Goal: Task Accomplishment & Management: Complete application form

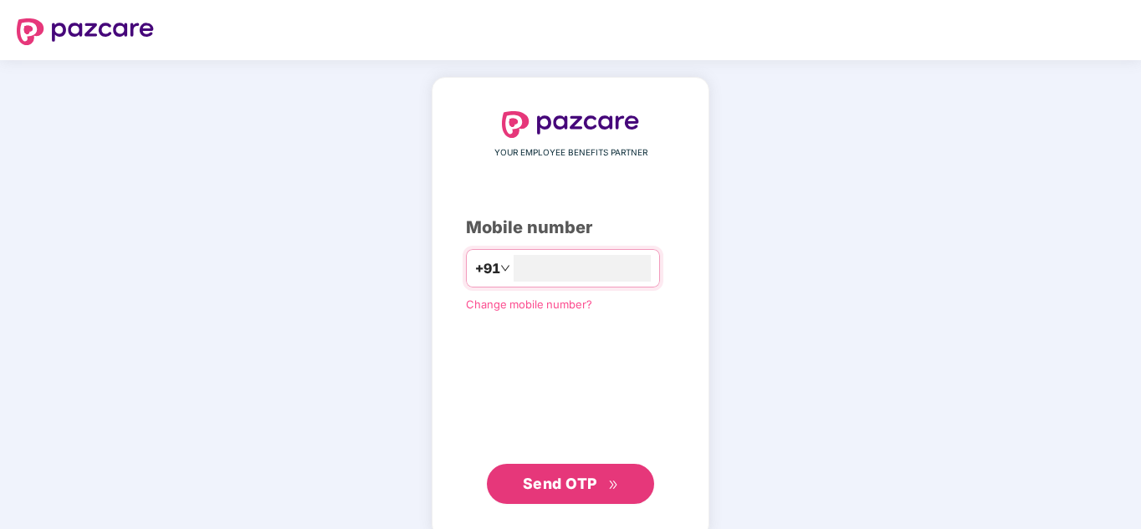
type input "**********"
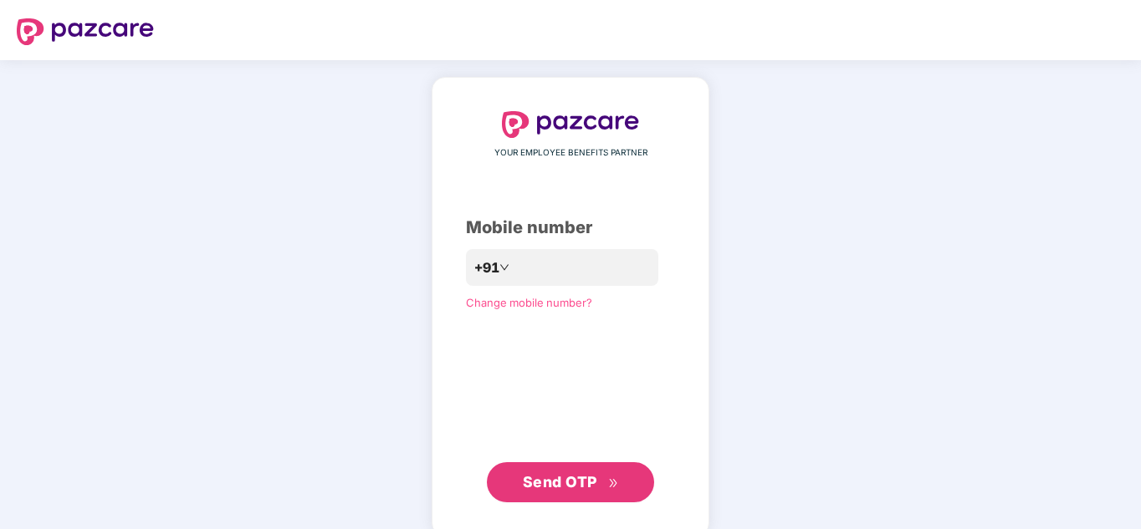
click at [534, 487] on span "Send OTP" at bounding box center [560, 482] width 74 height 18
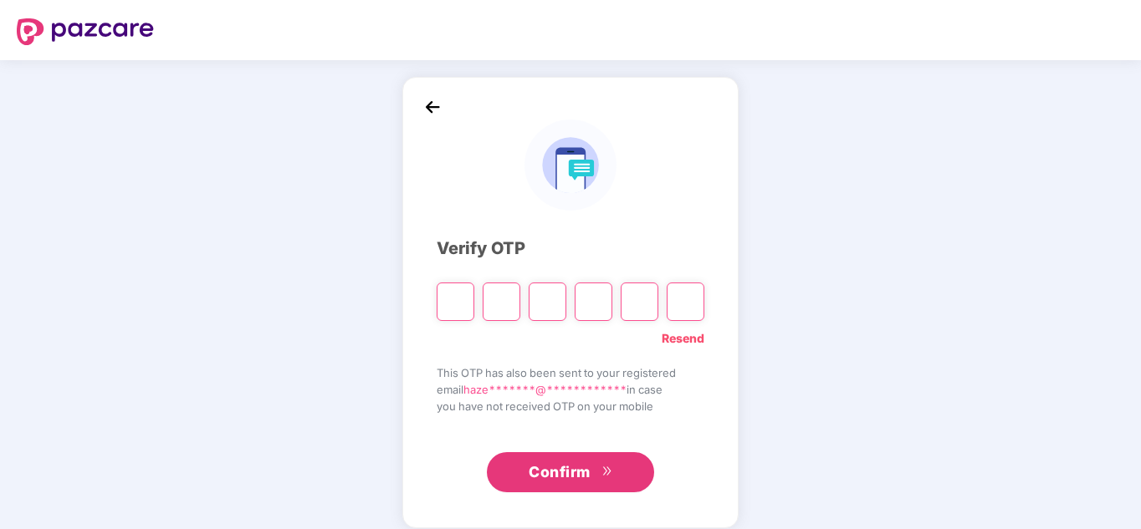
paste input "*"
type input "*"
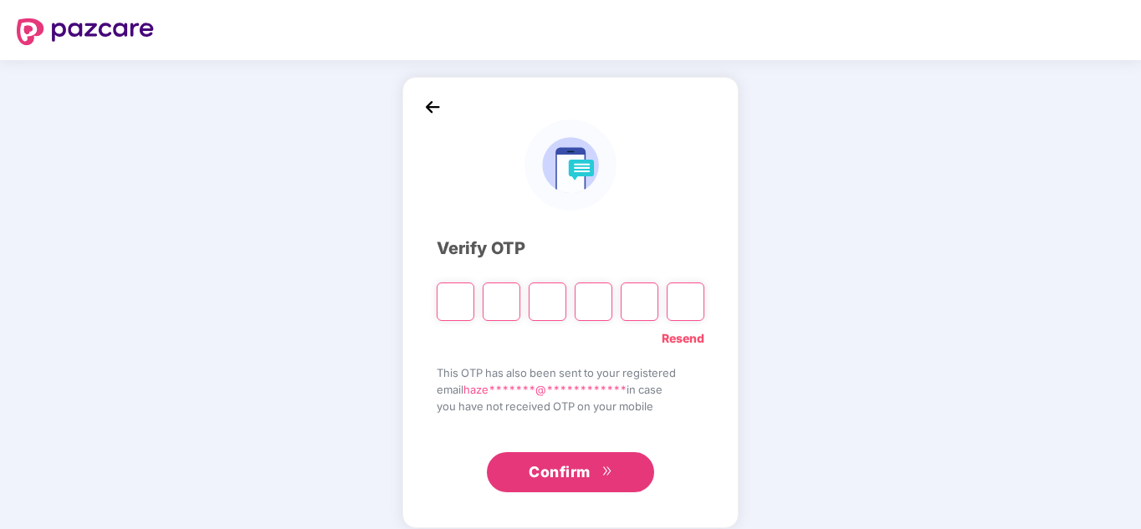
type input "*"
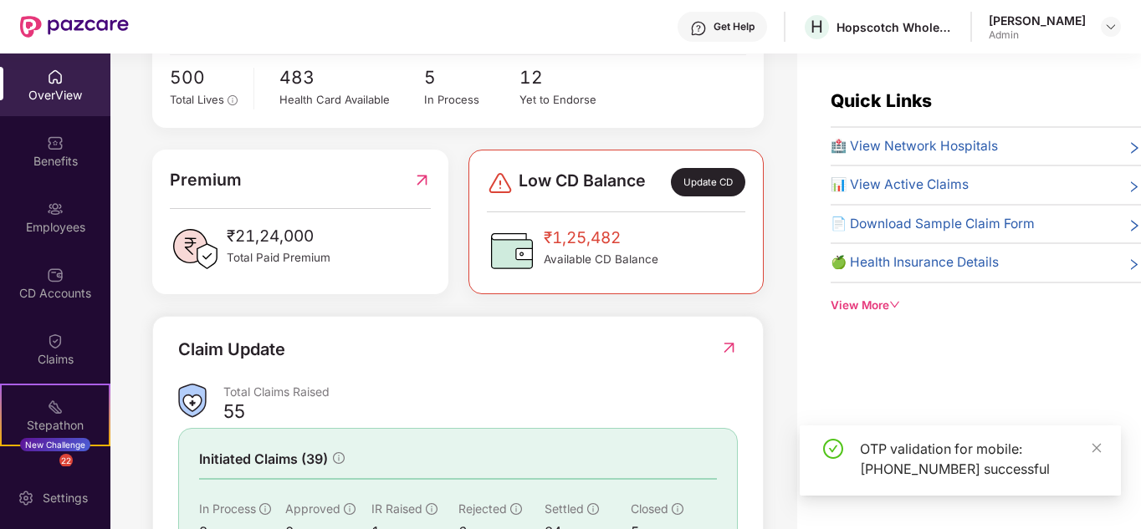
scroll to position [495, 0]
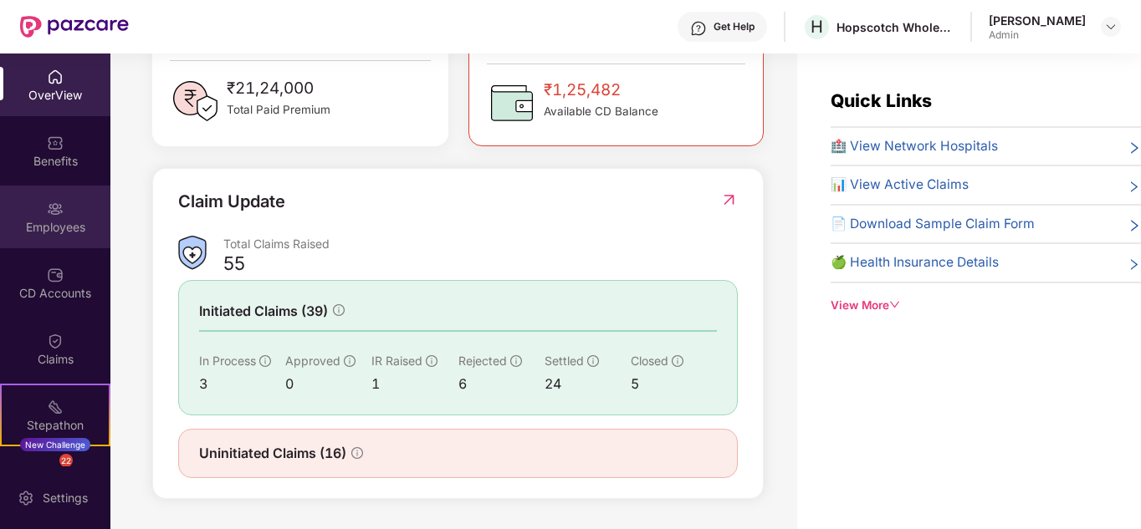
click at [49, 223] on div "Employees" at bounding box center [55, 227] width 110 height 17
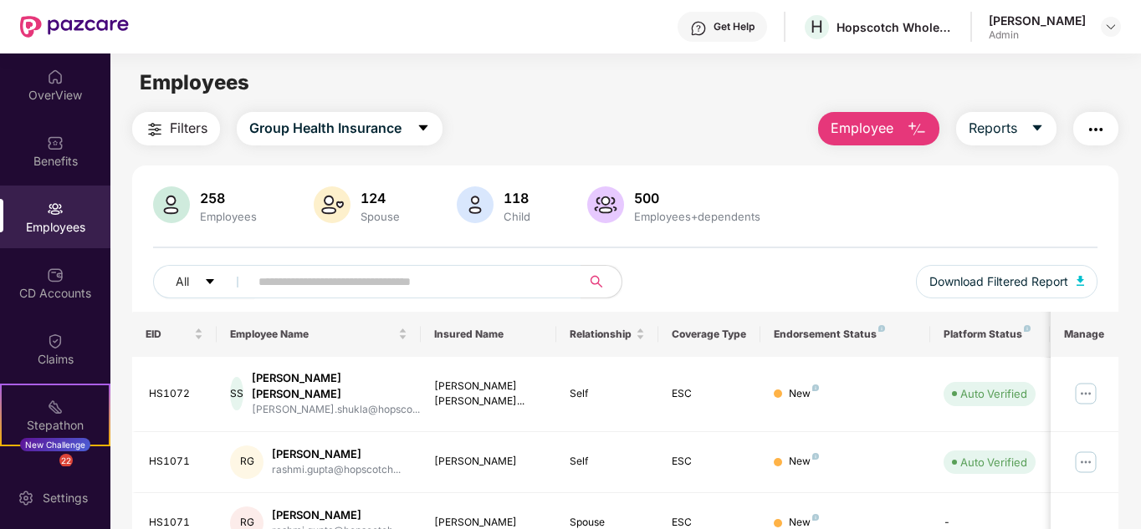
click at [855, 129] on span "Employee" at bounding box center [861, 128] width 63 height 21
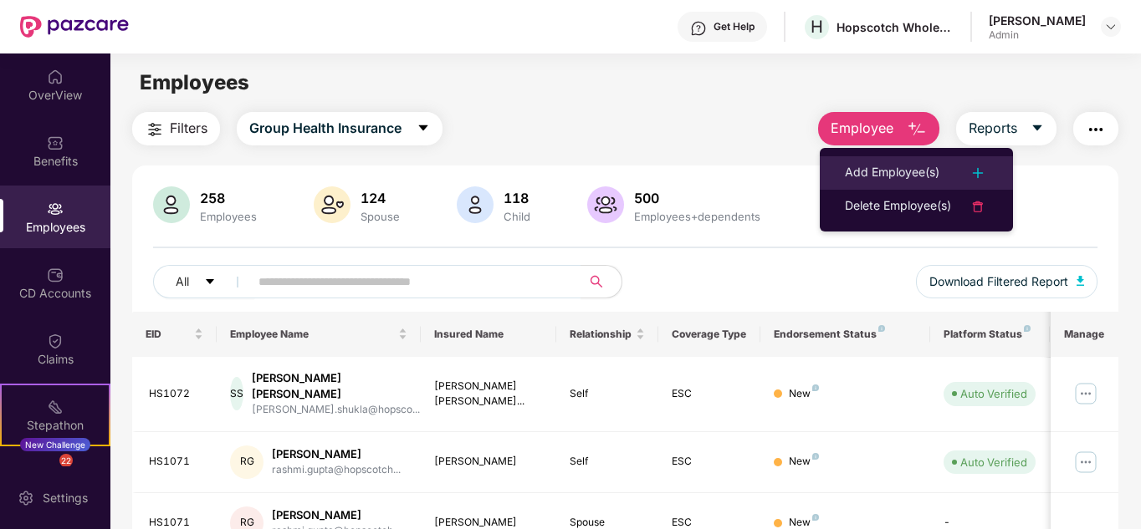
click at [875, 160] on li "Add Employee(s)" at bounding box center [915, 172] width 193 height 33
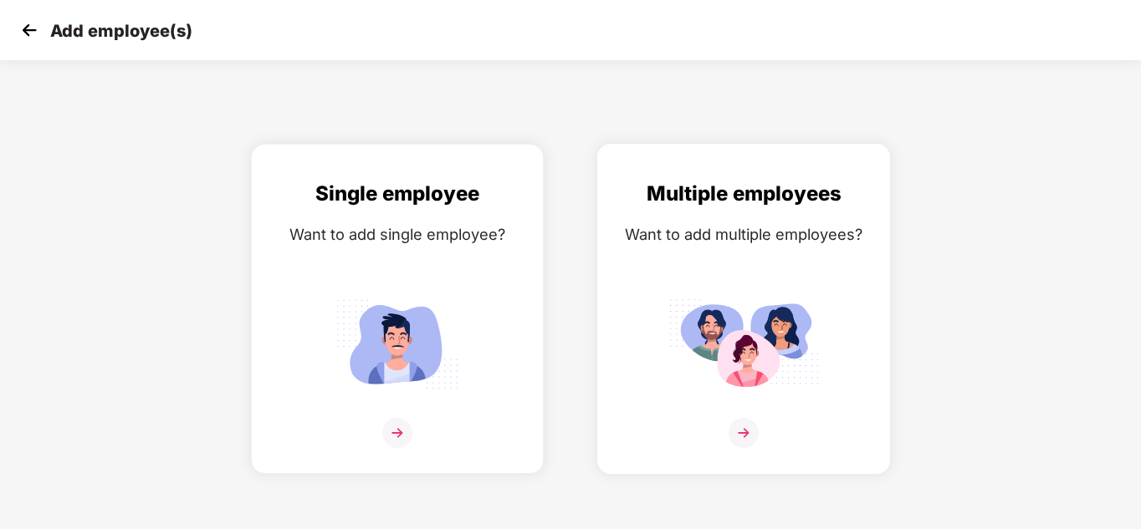
click at [718, 337] on img at bounding box center [743, 344] width 151 height 105
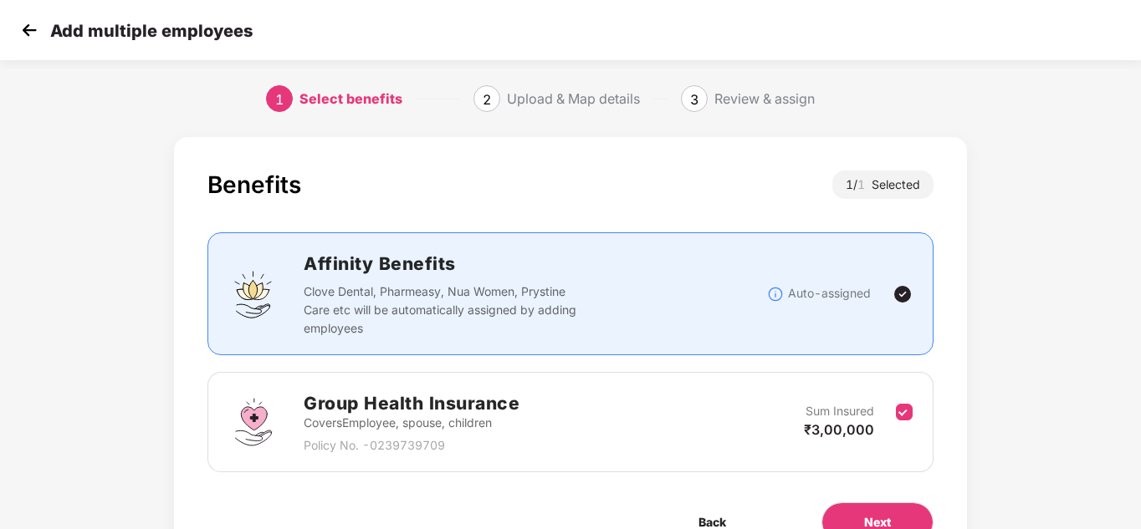
scroll to position [89, 0]
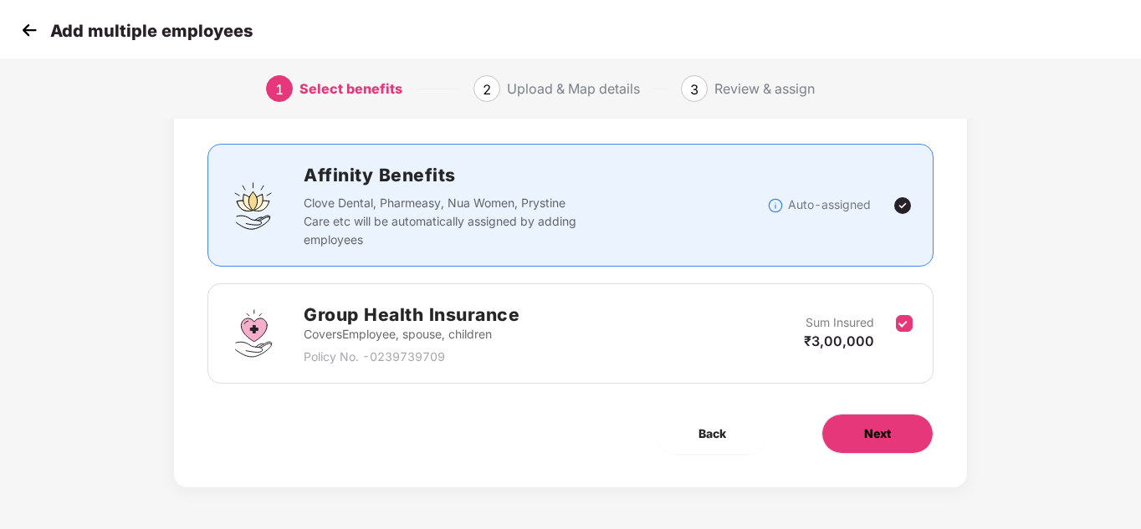
click at [874, 433] on span "Next" at bounding box center [877, 434] width 27 height 18
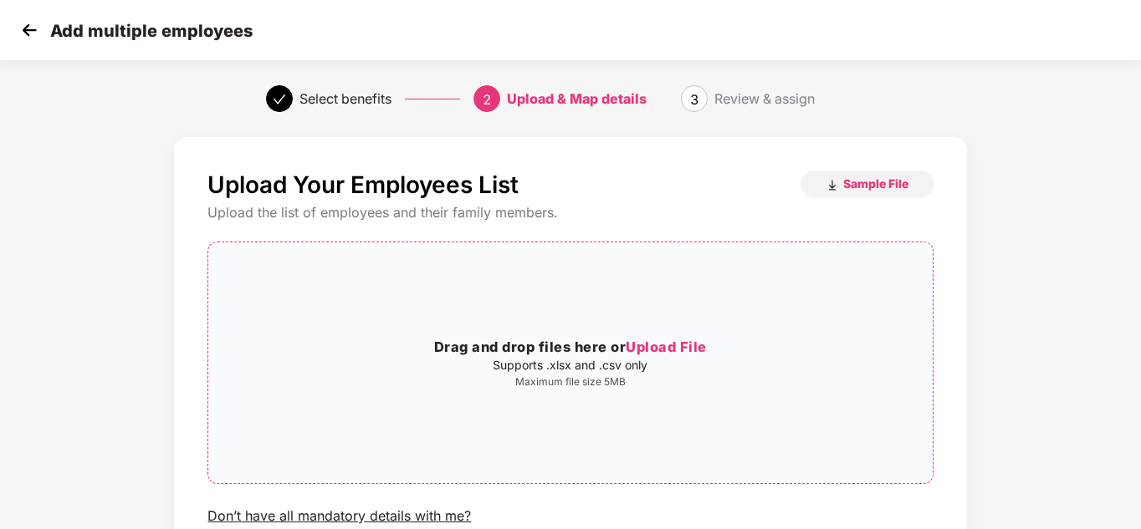
scroll to position [142, 0]
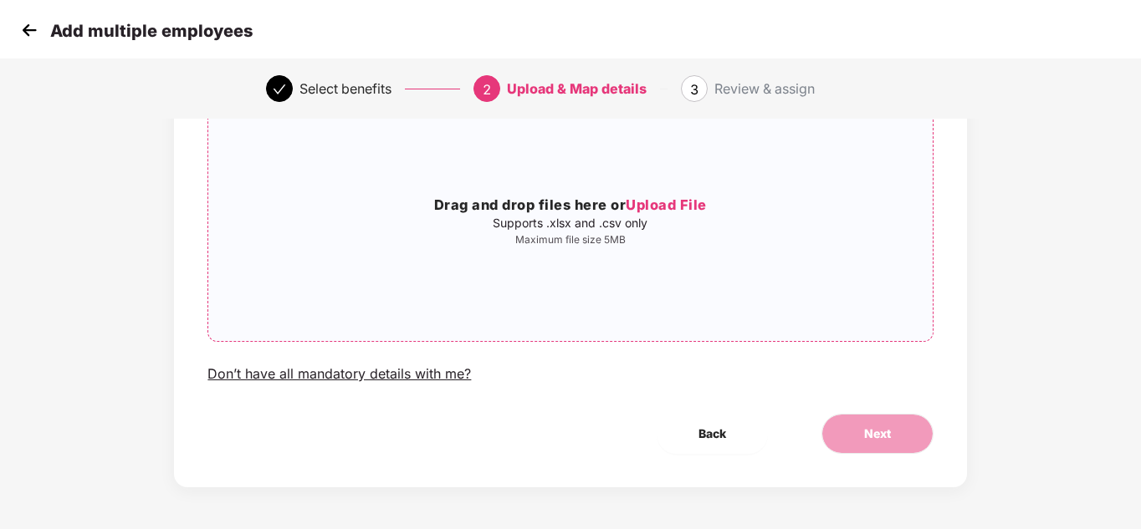
click at [671, 203] on span "Upload File" at bounding box center [665, 205] width 81 height 17
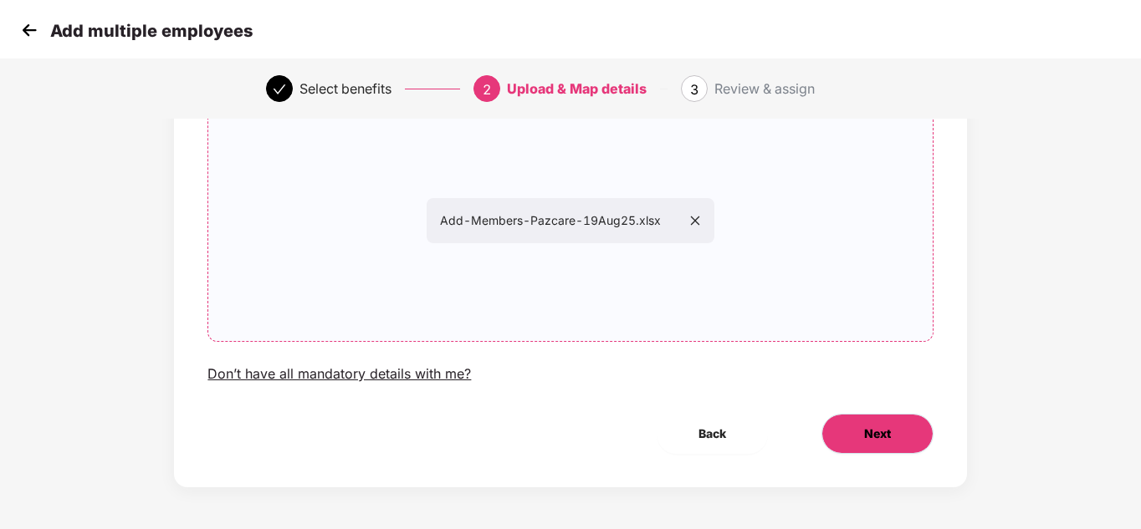
click at [843, 432] on button "Next" at bounding box center [877, 434] width 112 height 40
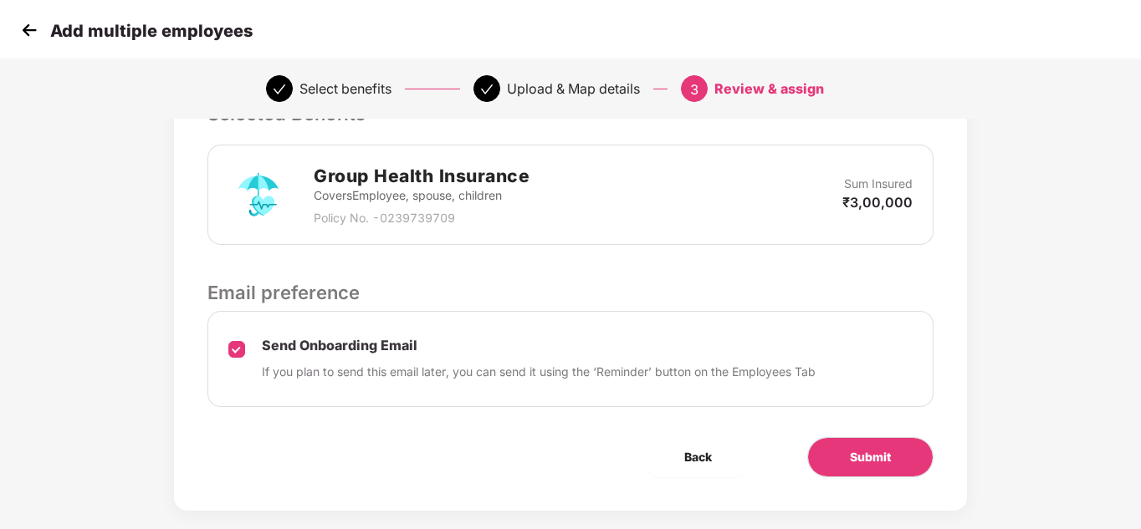
scroll to position [399, 0]
click at [901, 462] on button "Submit" at bounding box center [870, 456] width 126 height 40
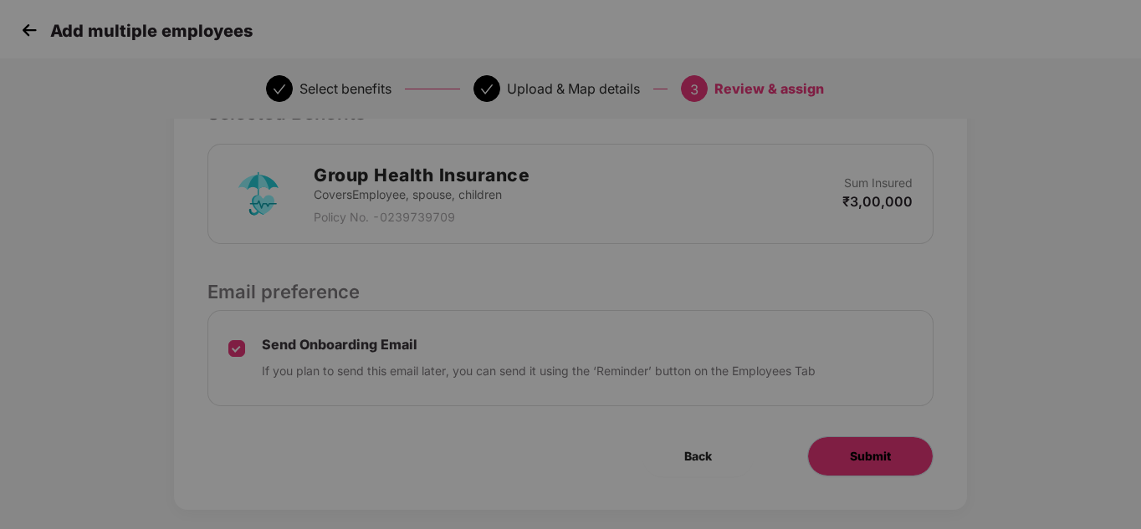
scroll to position [0, 0]
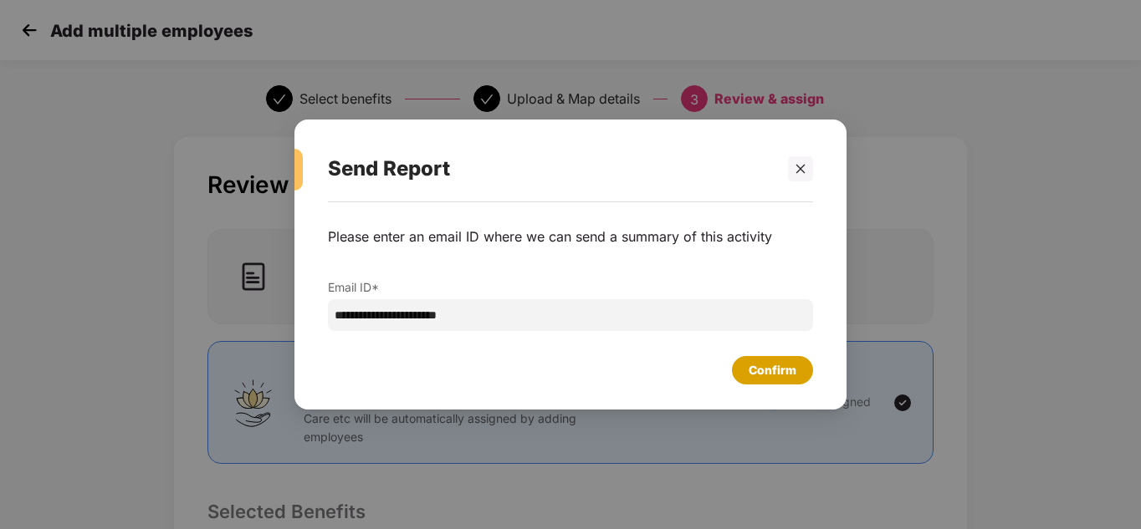
click at [804, 372] on div "Confirm" at bounding box center [772, 370] width 81 height 28
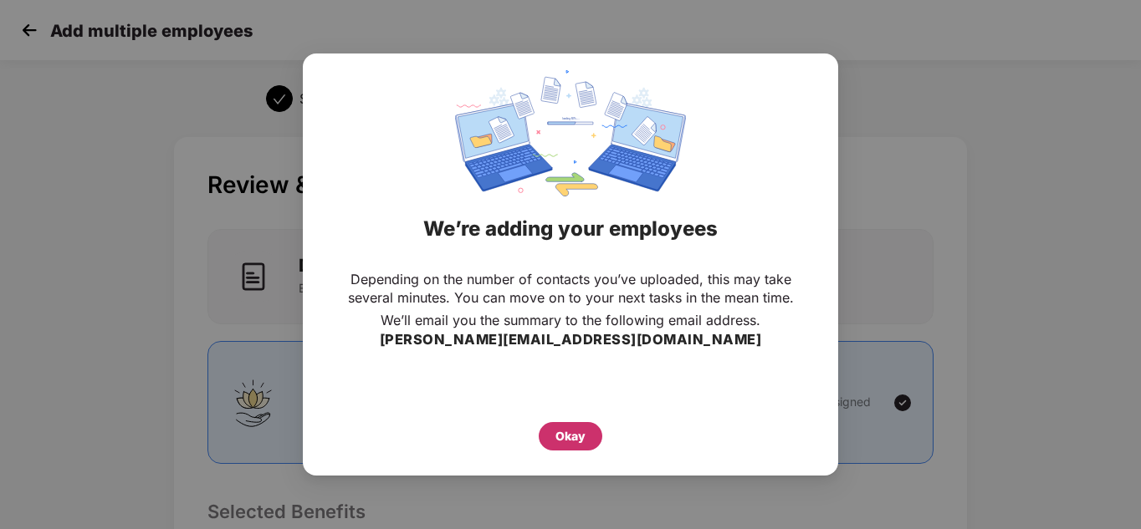
click at [584, 427] on div "Okay" at bounding box center [570, 436] width 30 height 18
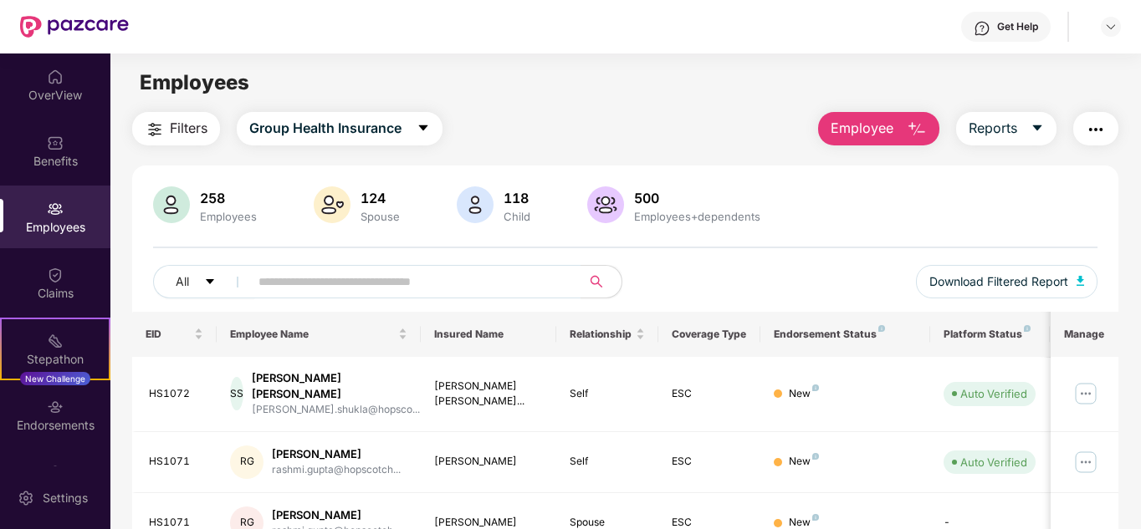
scroll to position [67, 0]
